Goal: Task Accomplishment & Management: Manage account settings

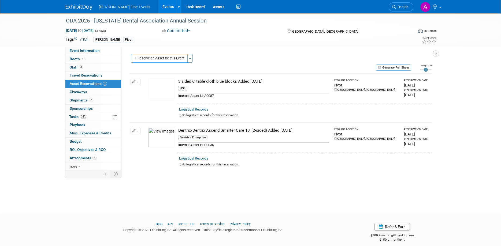
click at [265, 185] on div "ODA 2025 - [US_STATE] Dental Association Annual Session [DATE] to [DATE] (3 day…" at bounding box center [250, 108] width 501 height 191
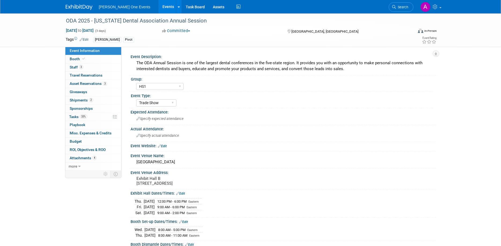
select select "HS1"
select select "Trade Show"
click at [78, 58] on span "Booth" at bounding box center [78, 59] width 16 height 4
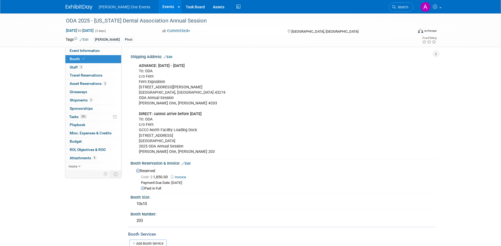
click at [295, 157] on div "ADVANCE: AUG 29 - SEPT 19 To: ODA c/o Fern Fern Exposition 1500 Old Leonard Ave…" at bounding box center [256, 109] width 242 height 97
click at [156, 82] on div "ADVANCE: AUG 29 - SEPT 19 To: ODA c/o Fern Fern Exposition 1500 Old Leonard Ave…" at bounding box center [256, 109] width 242 height 97
drag, startPoint x: 191, startPoint y: 104, endPoint x: 139, endPoint y: 104, distance: 52.3
click at [139, 104] on div "ADVANCE: AUG 29 - SEPT 19 To: ODA c/o Fern Fern Exposition 1500 Old Leonard Ave…" at bounding box center [256, 109] width 242 height 97
copy div "[PERSON_NAME] One, [PERSON_NAME] #203"
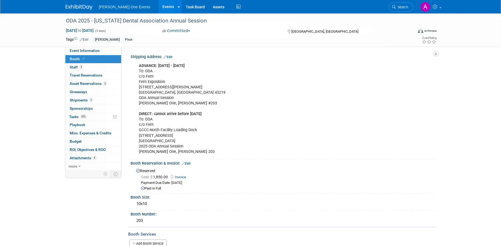
click at [159, 131] on div "ADVANCE: AUG 29 - SEPT 19 To: ODA c/o Fern Fern Exposition 1500 Old Leonard Ave…" at bounding box center [256, 109] width 242 height 97
copy br
drag, startPoint x: 185, startPoint y: 135, endPoint x: 154, endPoint y: 131, distance: 30.8
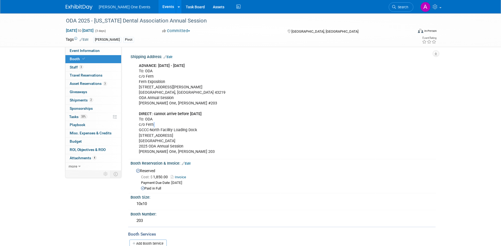
click at [154, 131] on div "ADVANCE: AUG 29 - SEPT 19 To: ODA c/o Fern Fern Exposition 1500 Old Leonard Ave…" at bounding box center [256, 109] width 242 height 97
click at [212, 143] on div "ADVANCE: AUG 29 - SEPT 19 To: ODA c/o Fern Fern Exposition 1500 Old Leonard Ave…" at bounding box center [256, 109] width 242 height 97
drag, startPoint x: 166, startPoint y: 82, endPoint x: 138, endPoint y: 83, distance: 28.4
click at [138, 83] on div "ADVANCE: AUG 29 - SEPT 19 To: ODA c/o Fern Fern Exposition 1500 Old Leonard Ave…" at bounding box center [256, 109] width 242 height 97
copy div "Fern Exposition"
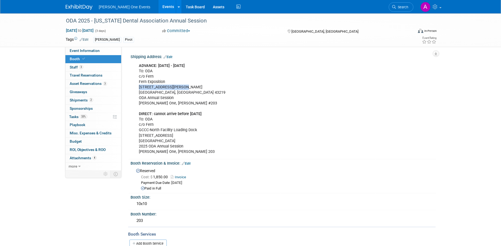
drag, startPoint x: 182, startPoint y: 88, endPoint x: 139, endPoint y: 88, distance: 43.4
click at [139, 88] on div "ADVANCE: AUG 29 - SEPT 19 To: ODA c/o Fern Fern Exposition 1500 Old Leonard Ave…" at bounding box center [256, 109] width 242 height 97
copy div "[STREET_ADDRESS][PERSON_NAME]"
click at [80, 103] on link "2 Shipments 2" at bounding box center [93, 101] width 56 height 8
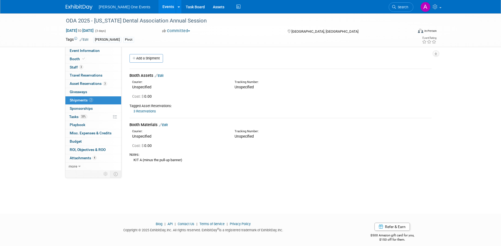
click at [162, 76] on link "Edit" at bounding box center [159, 76] width 9 height 4
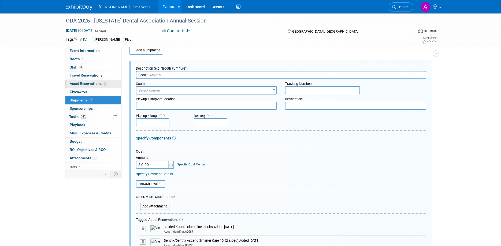
click at [99, 82] on span "Asset Reservations 3" at bounding box center [88, 83] width 37 height 4
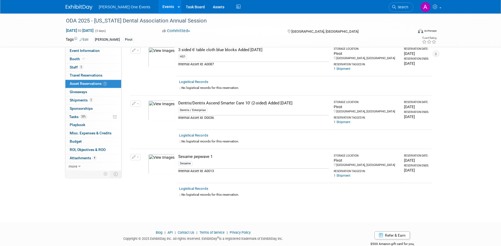
scroll to position [17, 0]
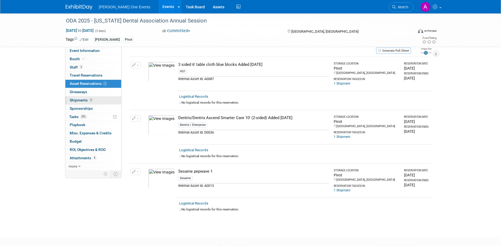
click at [83, 100] on span "Shipments 2" at bounding box center [81, 100] width 23 height 4
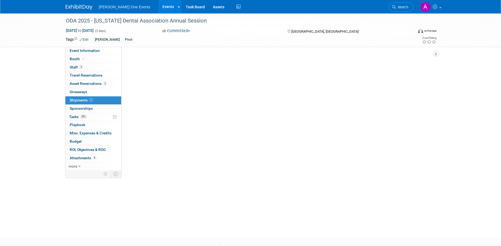
scroll to position [0, 0]
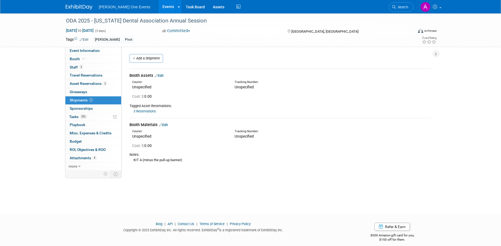
click at [163, 75] on link "Edit" at bounding box center [159, 76] width 9 height 4
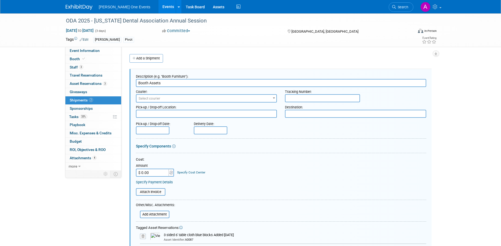
click at [156, 100] on span "Select courier" at bounding box center [150, 99] width 22 height 4
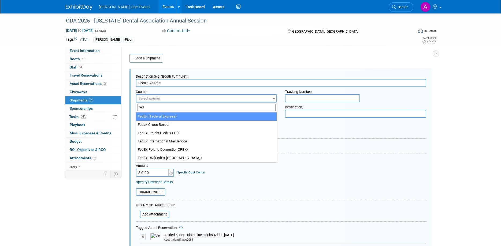
type input "fed"
select select "206"
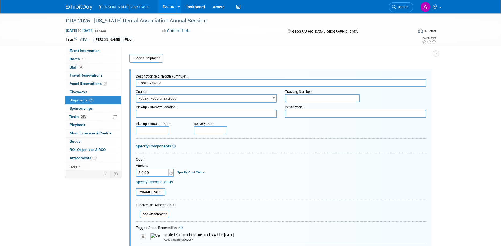
click at [296, 98] on input "text" at bounding box center [322, 98] width 75 height 8
click at [333, 98] on input "text" at bounding box center [322, 98] width 75 height 8
paste input "884383277554 884383605501"
click at [314, 97] on input "884383277554 884383605501" at bounding box center [322, 98] width 75 height 8
type input "884383277554, 884383605501"
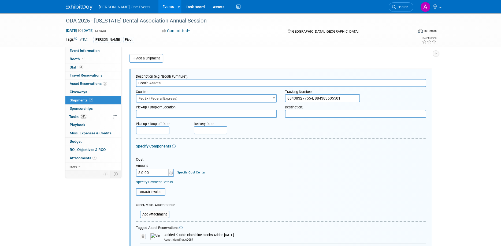
click at [299, 134] on div "Pick-up / Drop-off Date: Delivery Date:" at bounding box center [281, 126] width 298 height 15
drag, startPoint x: 287, startPoint y: 144, endPoint x: 266, endPoint y: 150, distance: 21.8
click at [285, 145] on div "Specify Components" at bounding box center [281, 146] width 290 height 5
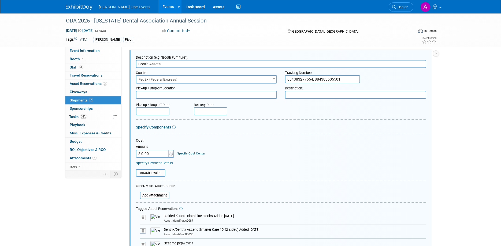
scroll to position [27, 0]
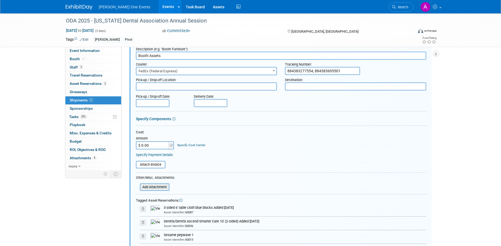
click at [152, 190] on input "file" at bounding box center [137, 187] width 64 height 6
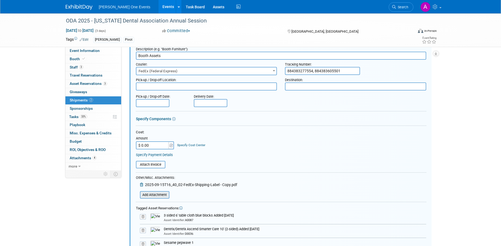
click at [159, 193] on input "file" at bounding box center [137, 195] width 64 height 6
click at [148, 194] on input "file" at bounding box center [137, 195] width 64 height 6
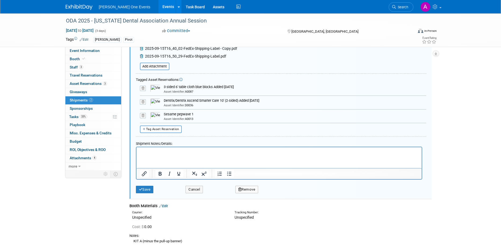
scroll to position [164, 0]
click at [158, 151] on p "Rich Text Area. Press ALT-0 for help." at bounding box center [278, 151] width 279 height 5
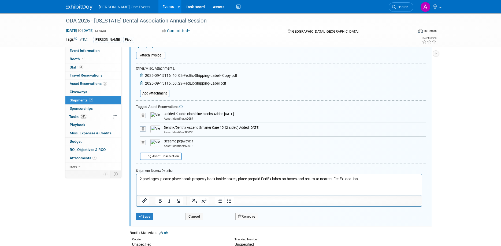
scroll to position [225, 0]
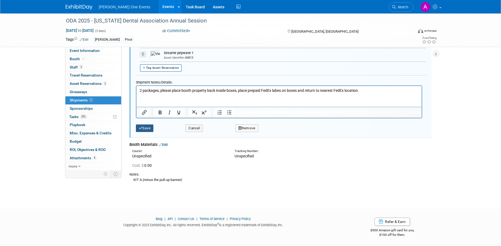
click at [139, 130] on icon "submit" at bounding box center [141, 128] width 4 height 3
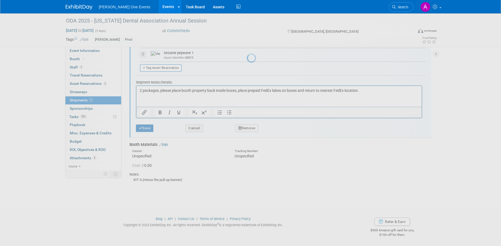
click at [247, 88] on div at bounding box center [251, 123] width 8 height 246
click at [247, 99] on div at bounding box center [251, 123] width 8 height 246
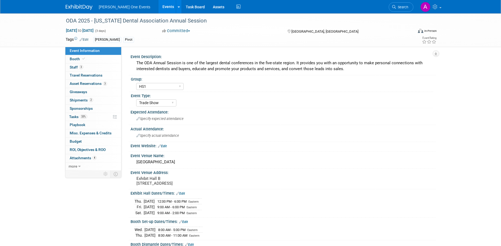
select select "HS1"
select select "Trade Show"
click at [87, 107] on span "Sponsorships 0" at bounding box center [81, 108] width 23 height 4
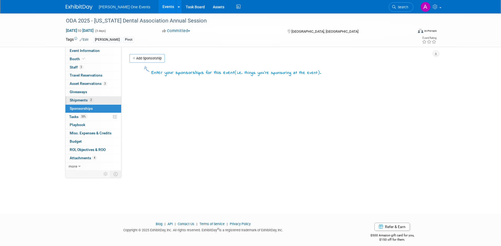
click at [84, 101] on span "Shipments 2" at bounding box center [81, 100] width 23 height 4
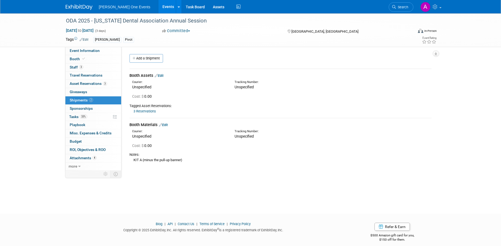
click at [161, 76] on link "Edit" at bounding box center [159, 76] width 9 height 4
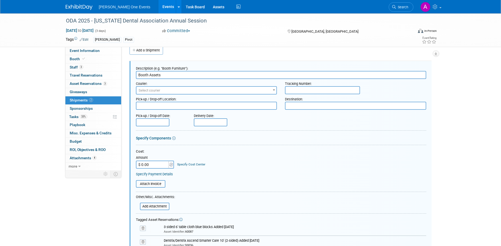
click at [179, 92] on span "Select courier" at bounding box center [206, 91] width 140 height 8
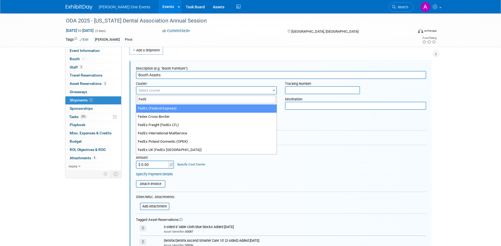
type input "FedE"
select select "206"
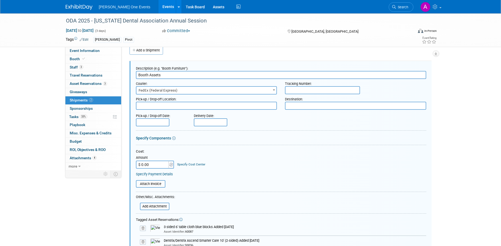
click at [294, 90] on input "text" at bounding box center [322, 90] width 75 height 8
click at [307, 89] on input "text" at bounding box center [322, 90] width 75 height 8
paste input "884383277554 884383605501"
click at [312, 92] on input "884383277554 884383605501" at bounding box center [322, 90] width 75 height 8
type input "884383277554, 884383605501"
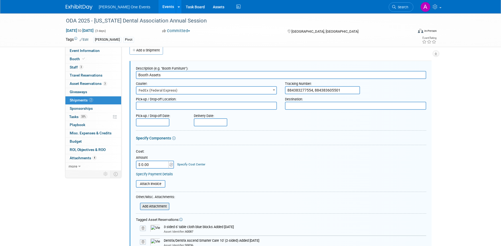
click at [155, 207] on input "file" at bounding box center [137, 206] width 64 height 6
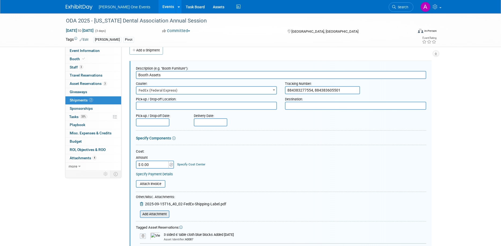
click at [151, 216] on input "file" at bounding box center [137, 214] width 64 height 6
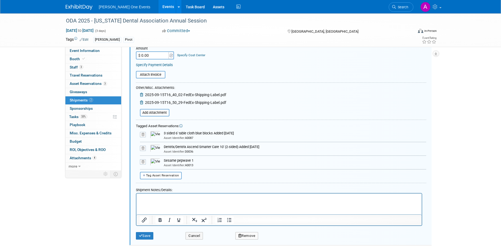
scroll to position [145, 0]
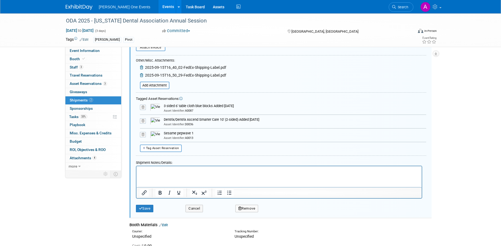
drag, startPoint x: 162, startPoint y: 180, endPoint x: 160, endPoint y: 173, distance: 7.7
click at [162, 174] on html at bounding box center [278, 170] width 285 height 8
click at [146, 209] on button "Save" at bounding box center [145, 209] width 18 height 8
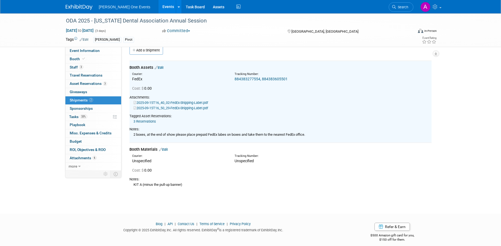
scroll to position [0, 0]
